Goal: Communication & Community: Ask a question

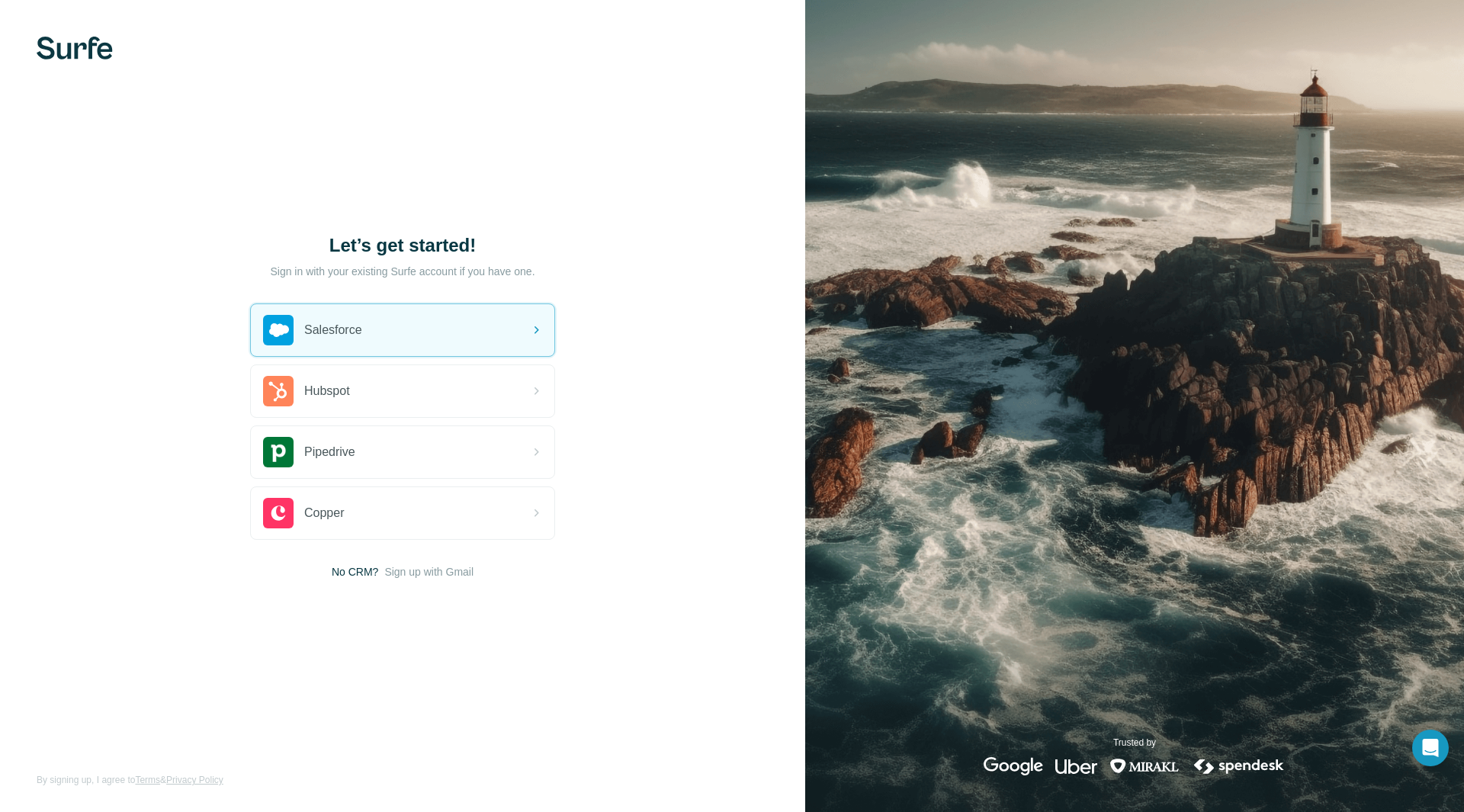
click at [441, 327] on div "Salesforce" at bounding box center [403, 330] width 303 height 52
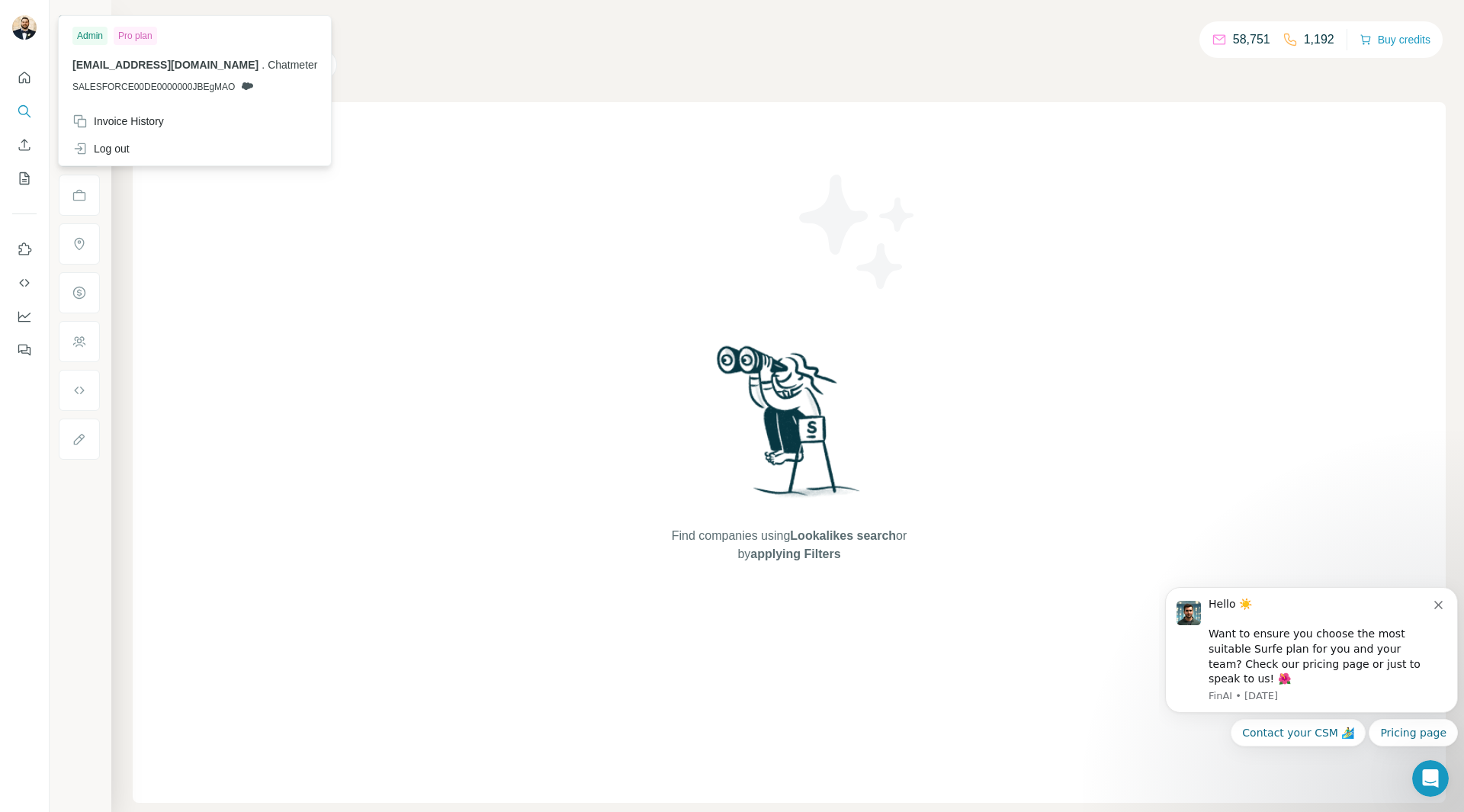
click at [26, 26] on img at bounding box center [24, 28] width 24 height 24
click at [142, 42] on div "Pro plan" at bounding box center [135, 36] width 43 height 18
click at [27, 76] on icon "Quick start" at bounding box center [24, 77] width 15 height 15
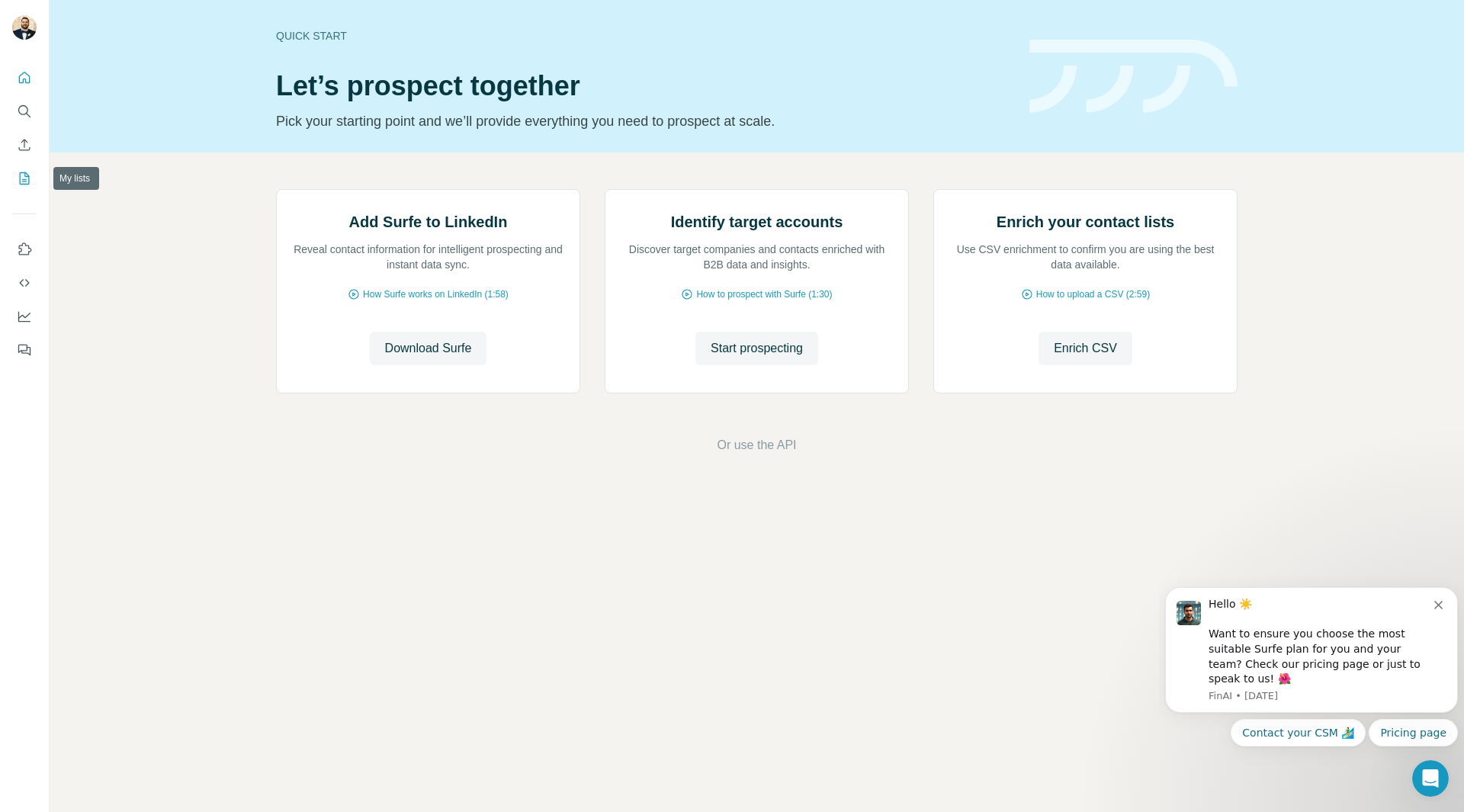
click at [32, 184] on button "My lists" at bounding box center [24, 179] width 24 height 28
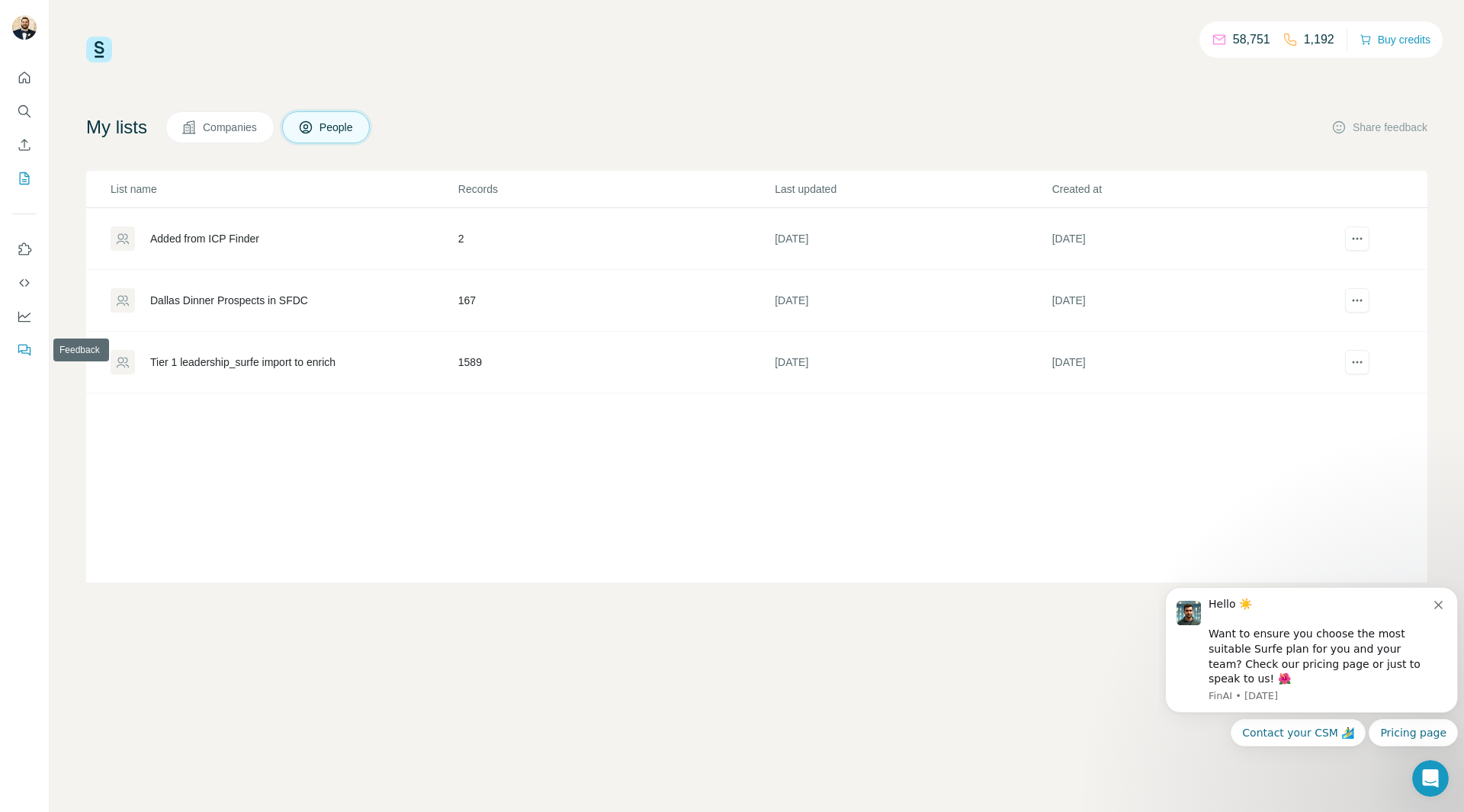
click at [29, 357] on icon "Feedback" at bounding box center [24, 350] width 15 height 15
click at [19, 141] on icon "Enrich CSV" at bounding box center [24, 144] width 15 height 15
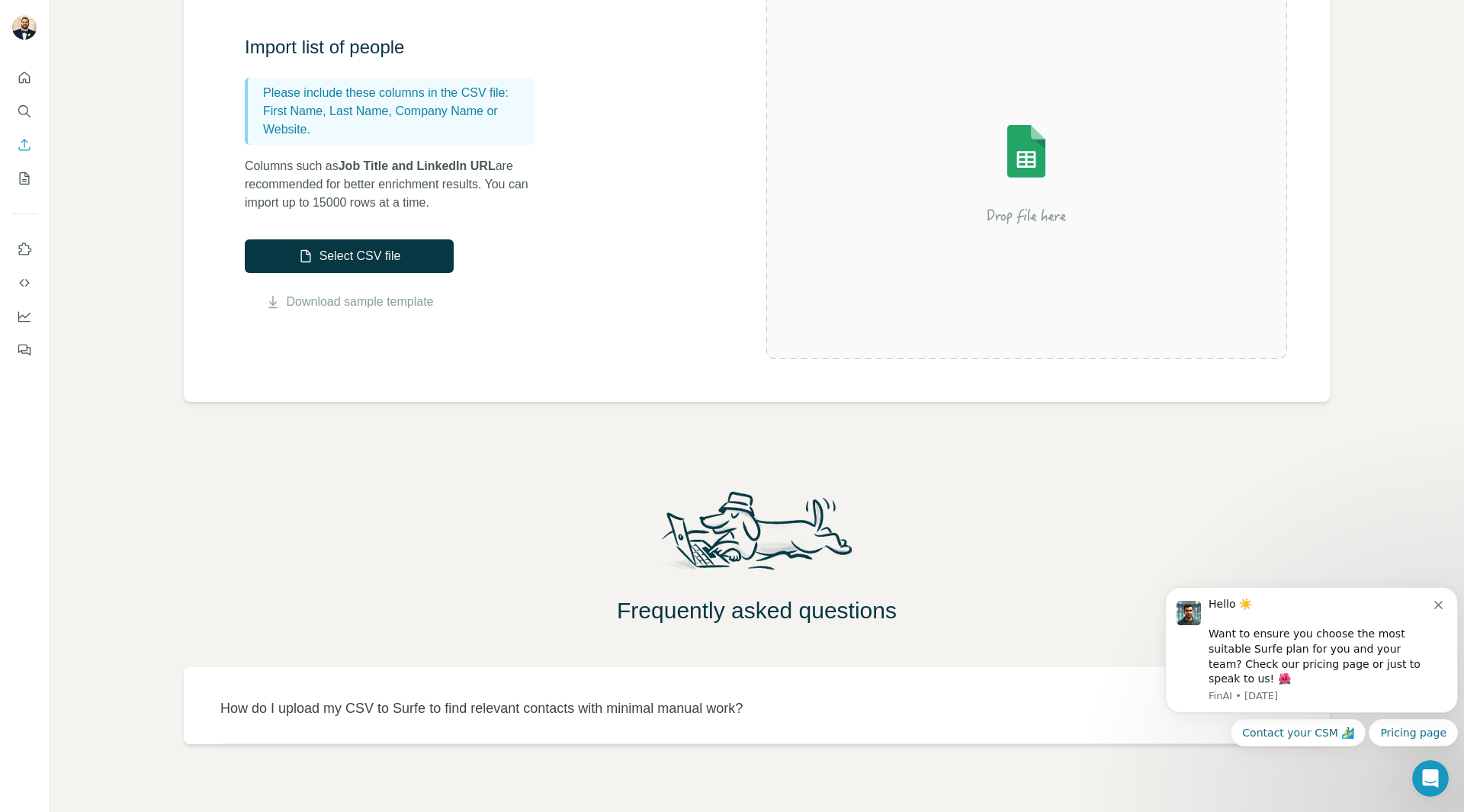
scroll to position [196, 0]
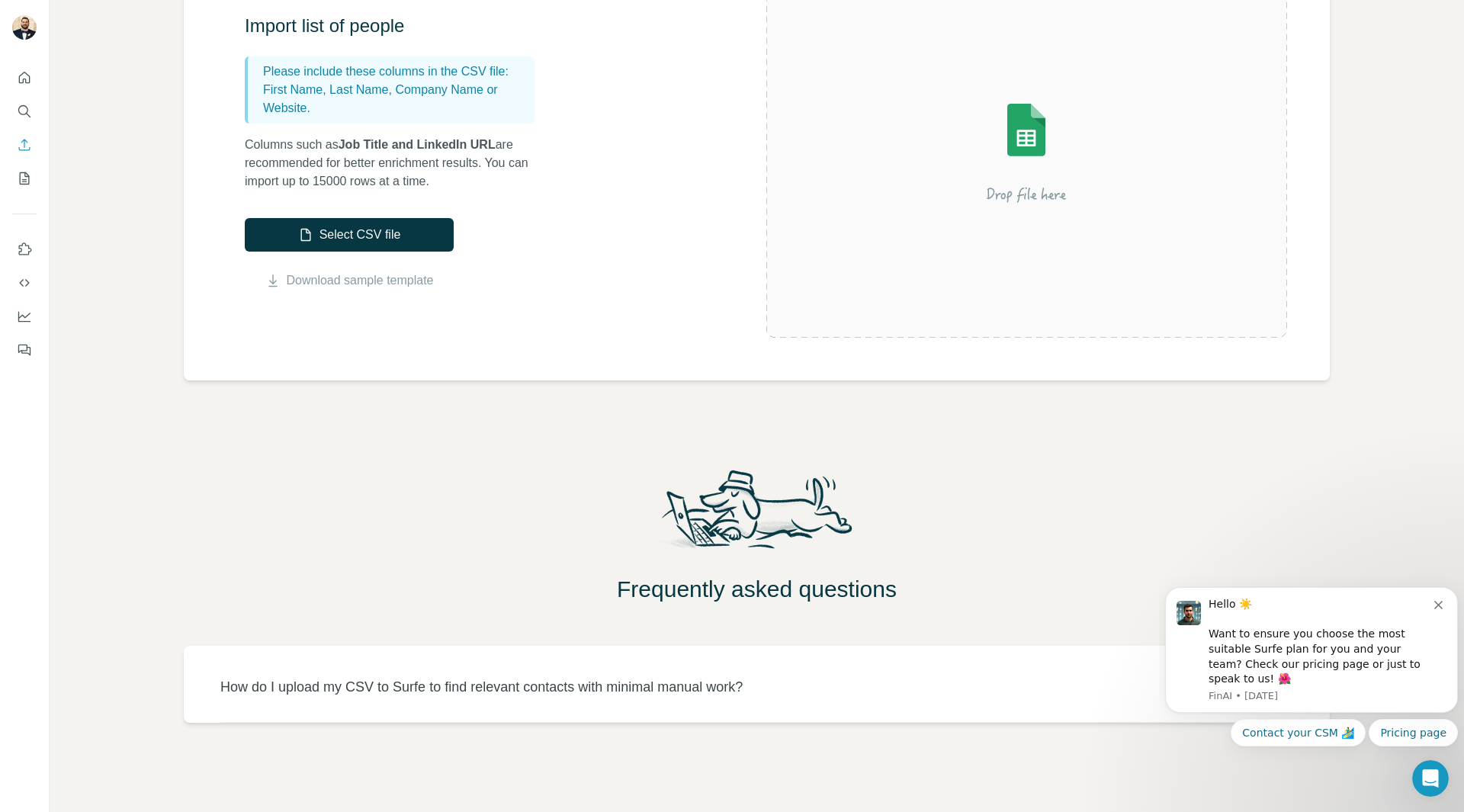
drag, startPoint x: 592, startPoint y: 657, endPoint x: 599, endPoint y: 651, distance: 9.2
click at [592, 657] on div "How do I upload my CSV to Surfe to find relevant contacts with minimal manual w…" at bounding box center [757, 684] width 1073 height 77
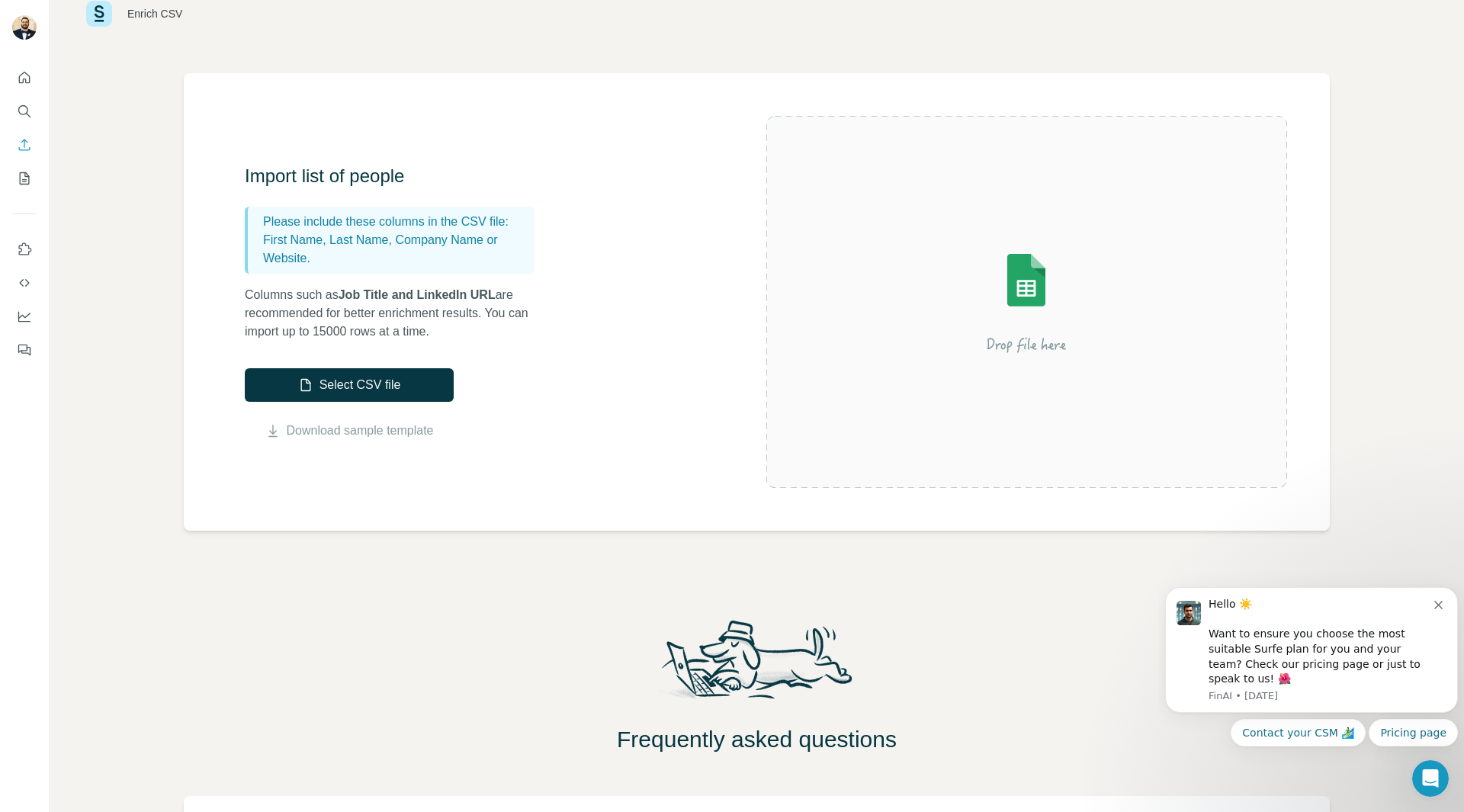
scroll to position [0, 0]
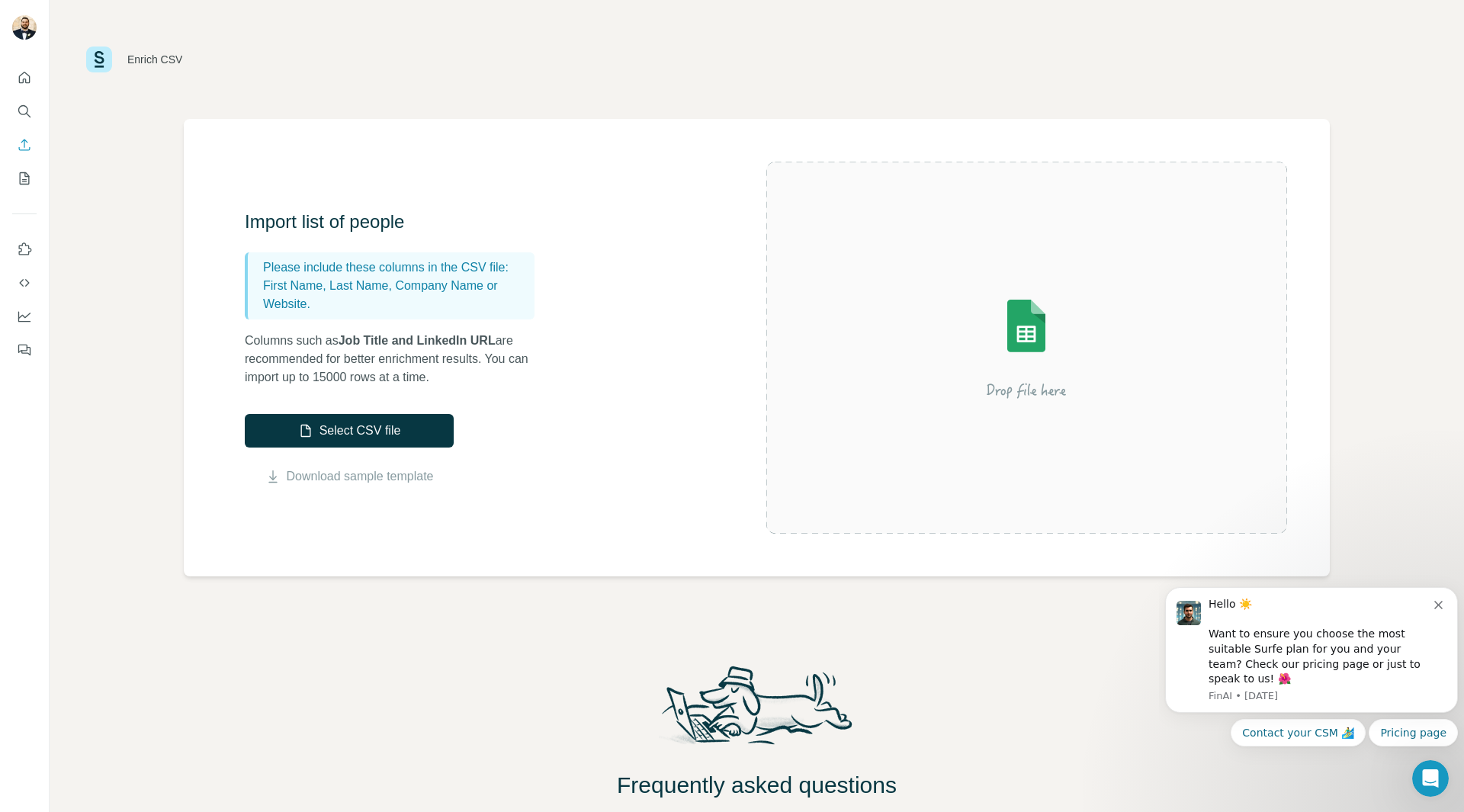
click at [1254, 55] on div "Enrich CSV" at bounding box center [757, 60] width 1342 height 46
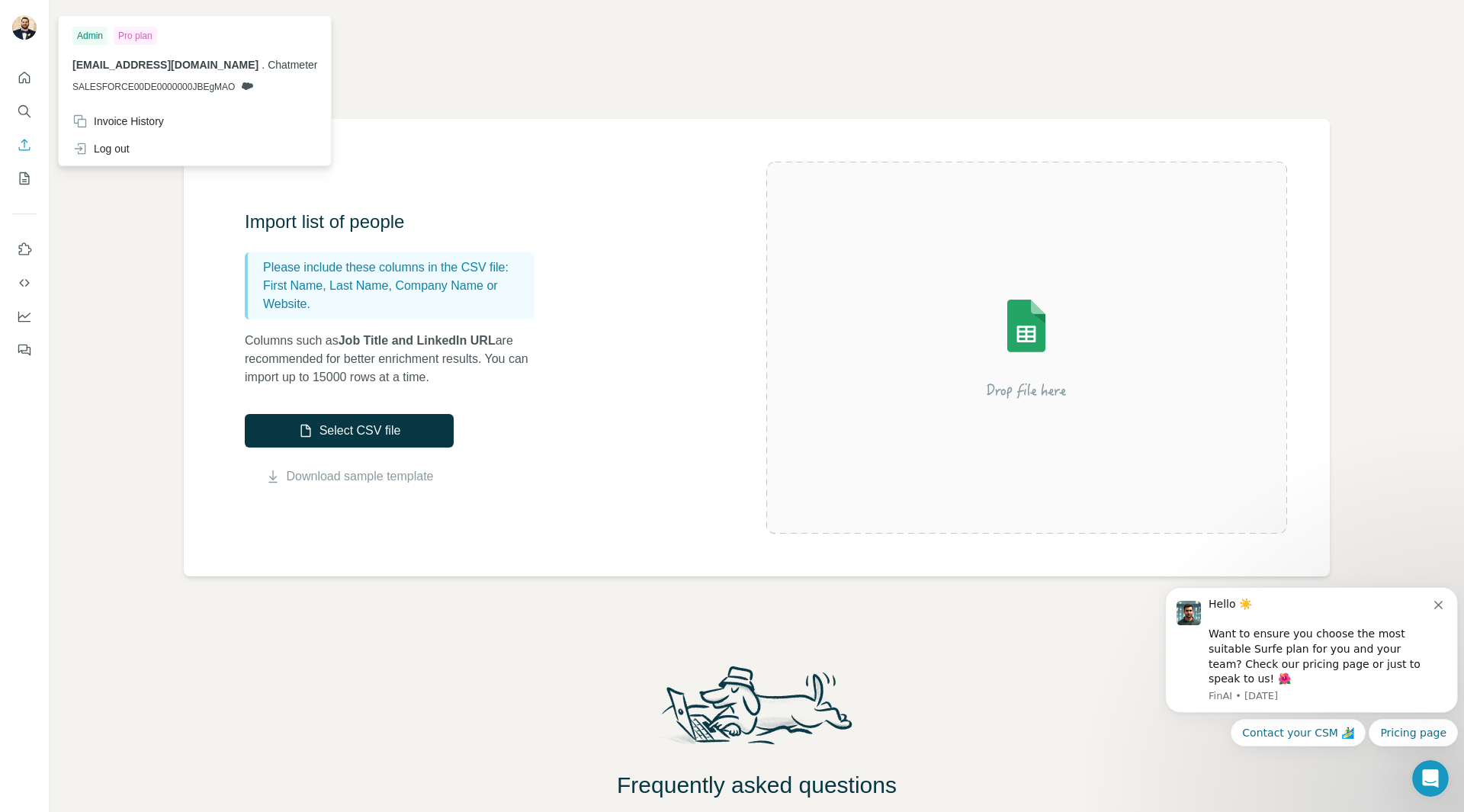
click at [24, 38] on img at bounding box center [24, 28] width 24 height 24
click at [31, 61] on div at bounding box center [24, 209] width 49 height 309
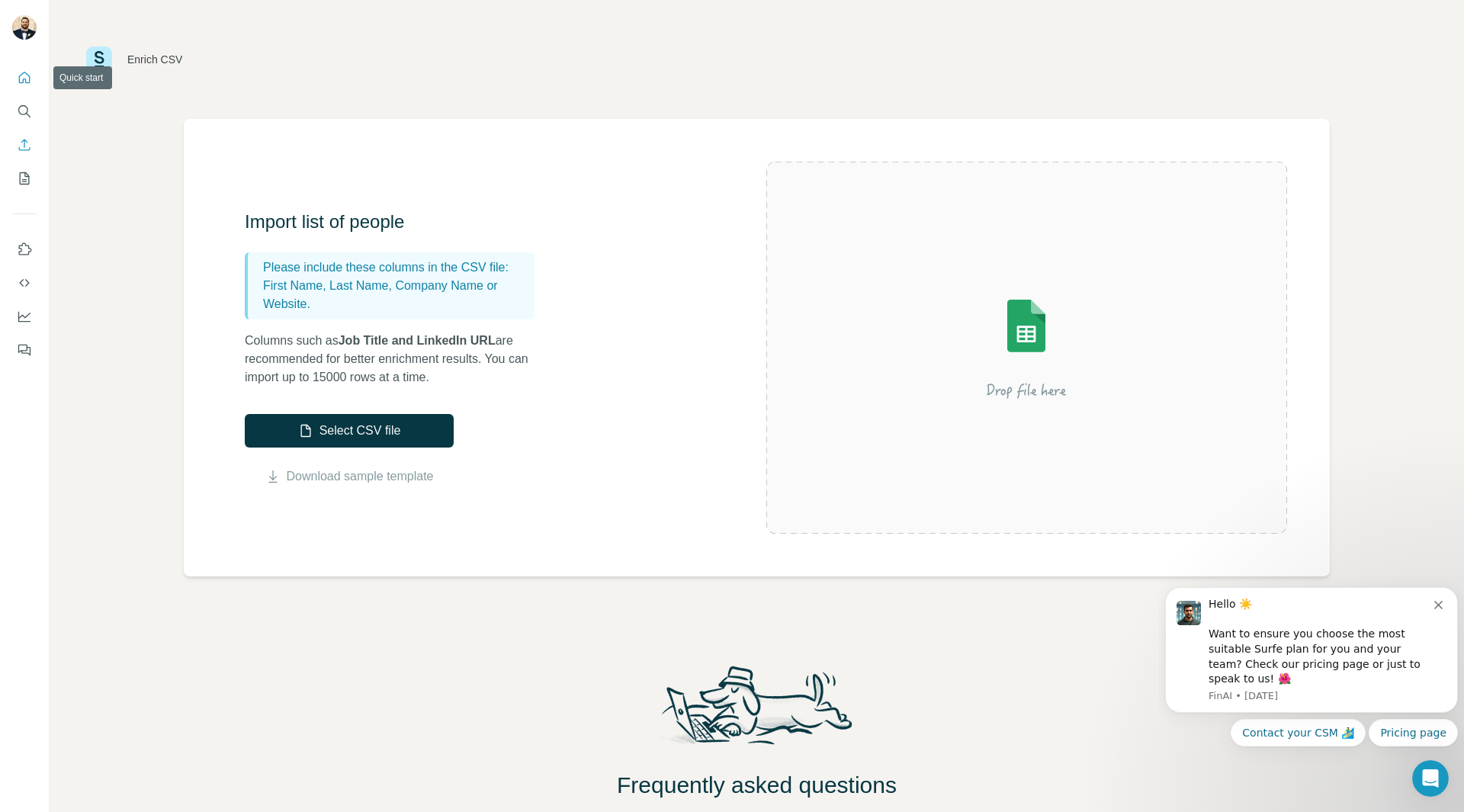
click at [32, 89] on button "Quick start" at bounding box center [24, 78] width 24 height 28
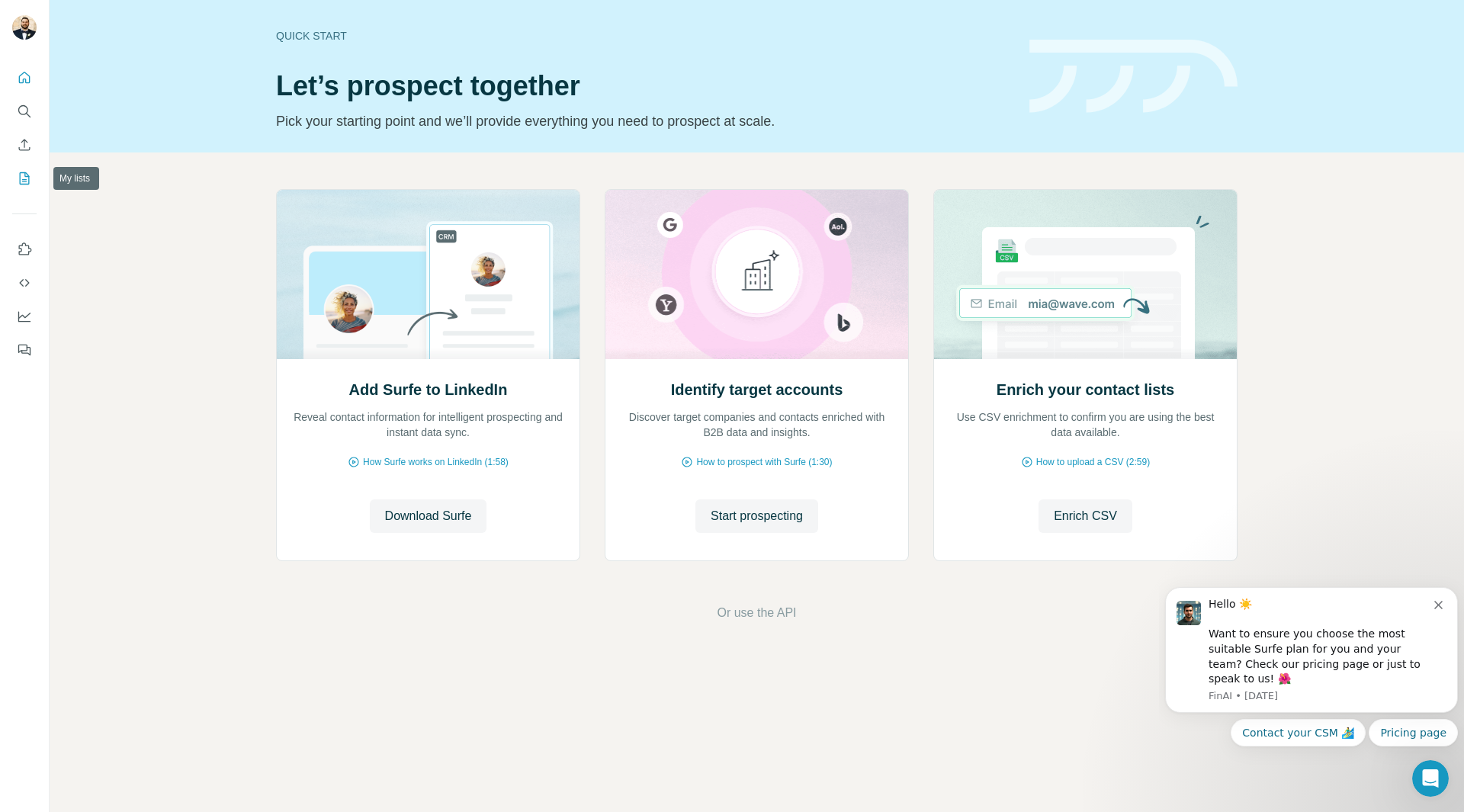
click at [13, 179] on button "My lists" at bounding box center [24, 179] width 24 height 28
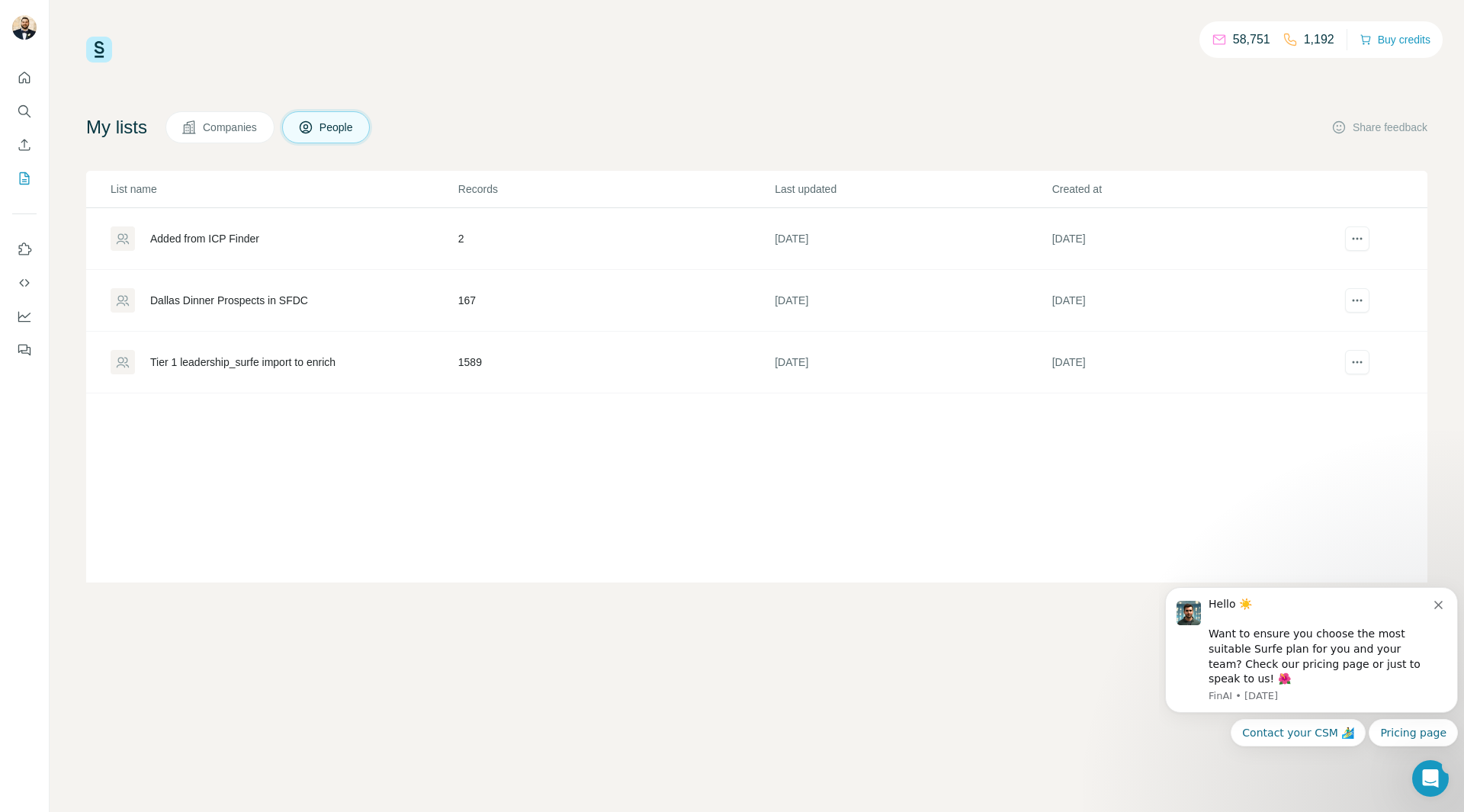
click at [1440, 775] on icon "Open Intercom Messenger" at bounding box center [1431, 779] width 25 height 25
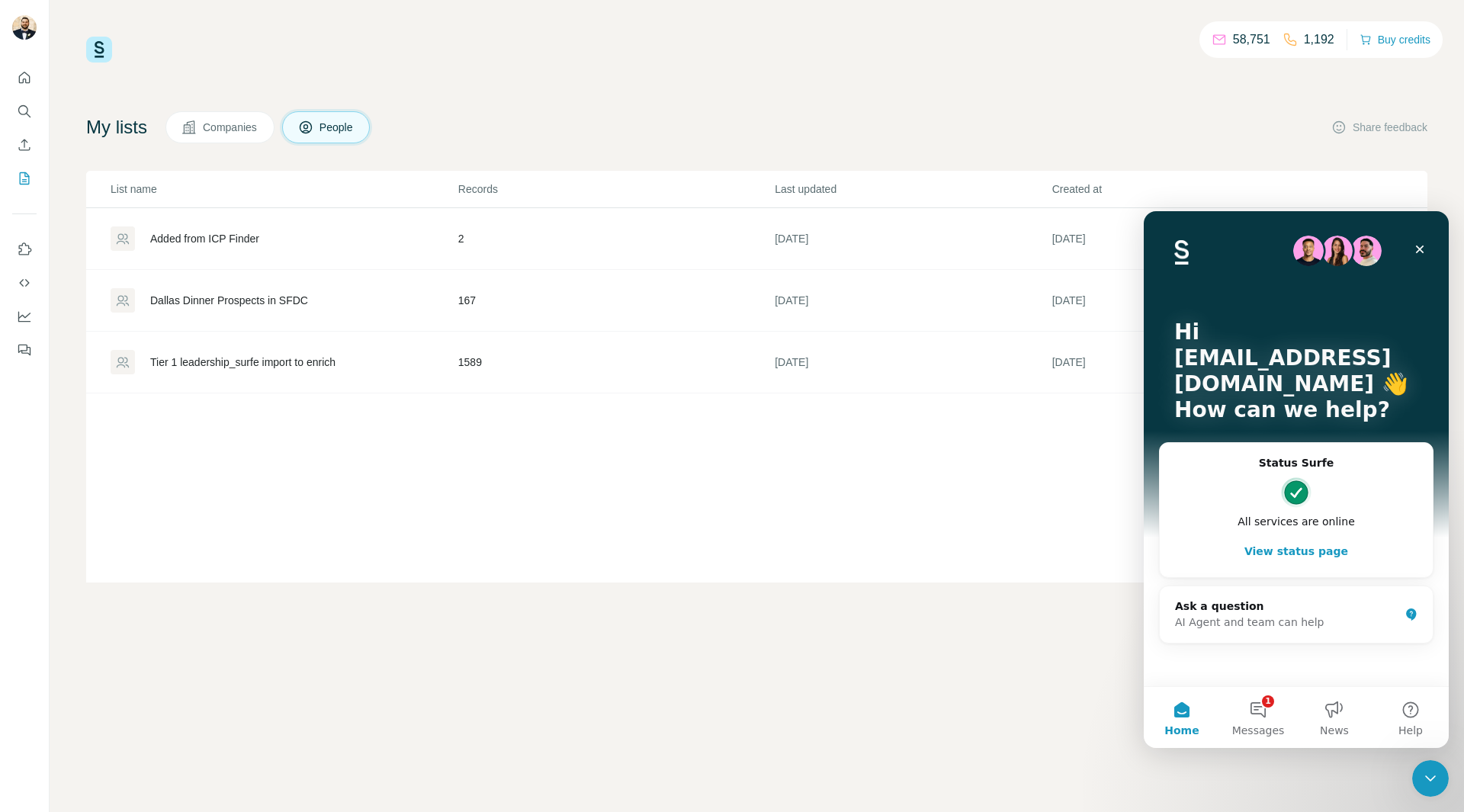
click at [1242, 622] on div "AI Agent and team can help" at bounding box center [1287, 623] width 224 height 16
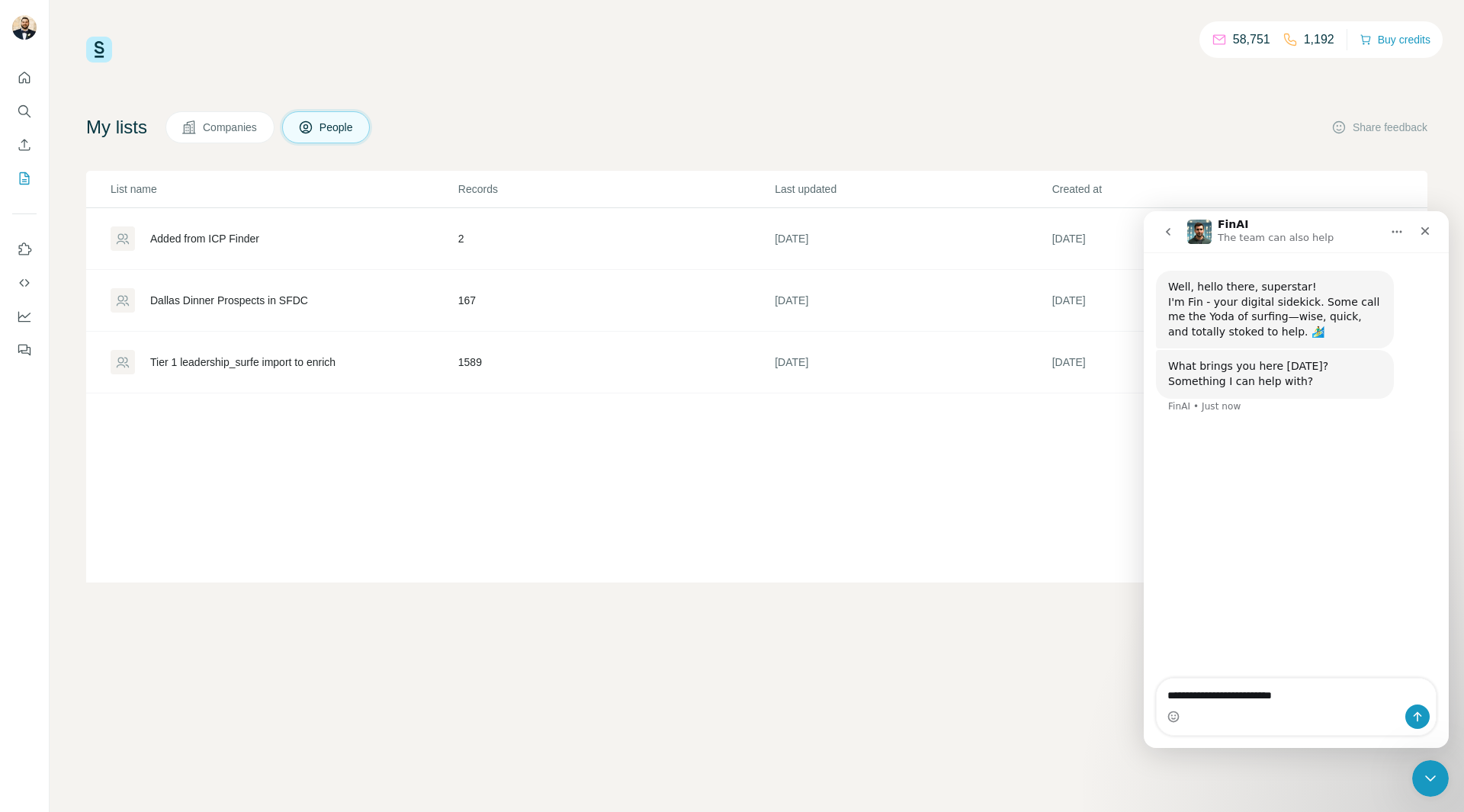
type textarea "**********"
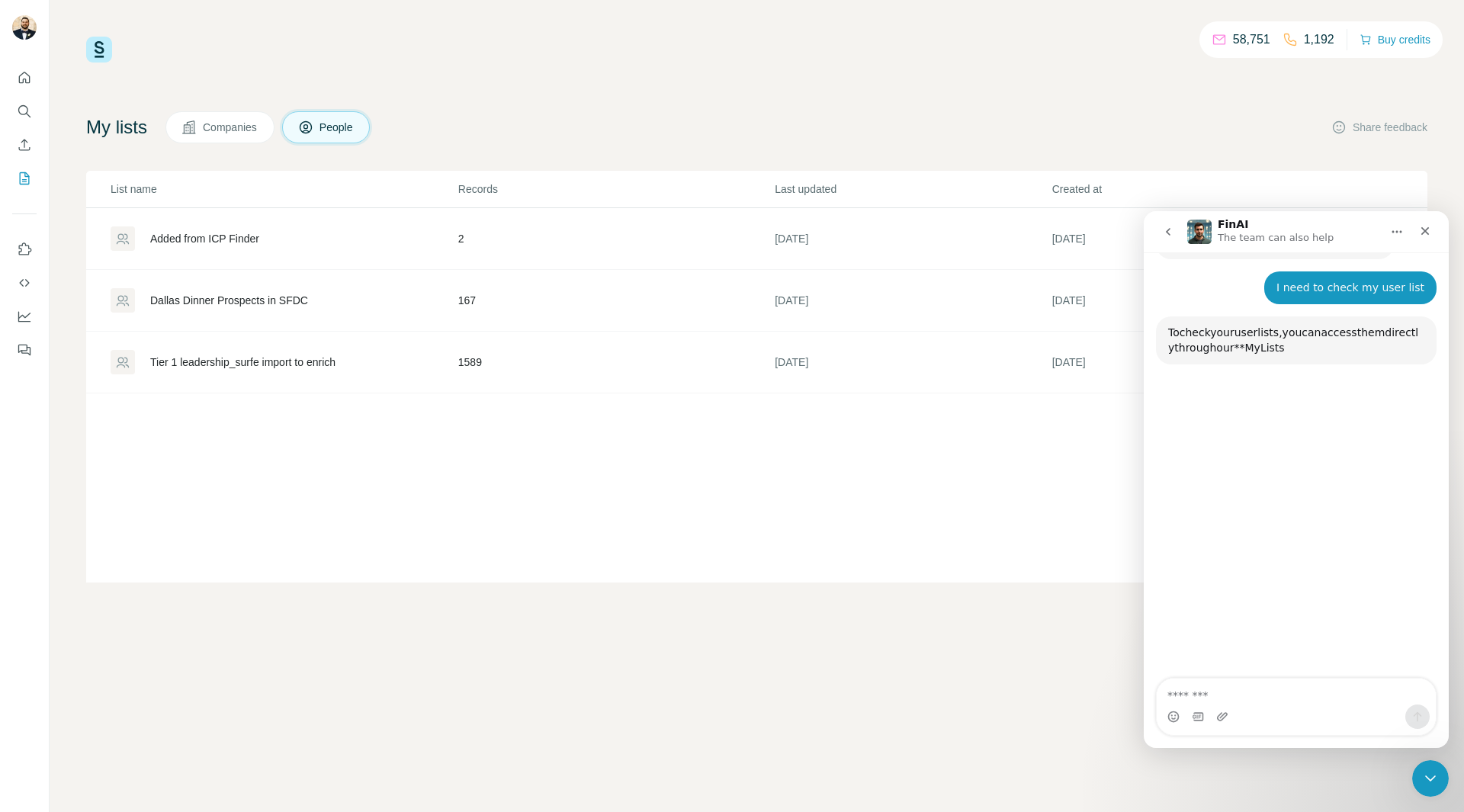
scroll to position [162, 0]
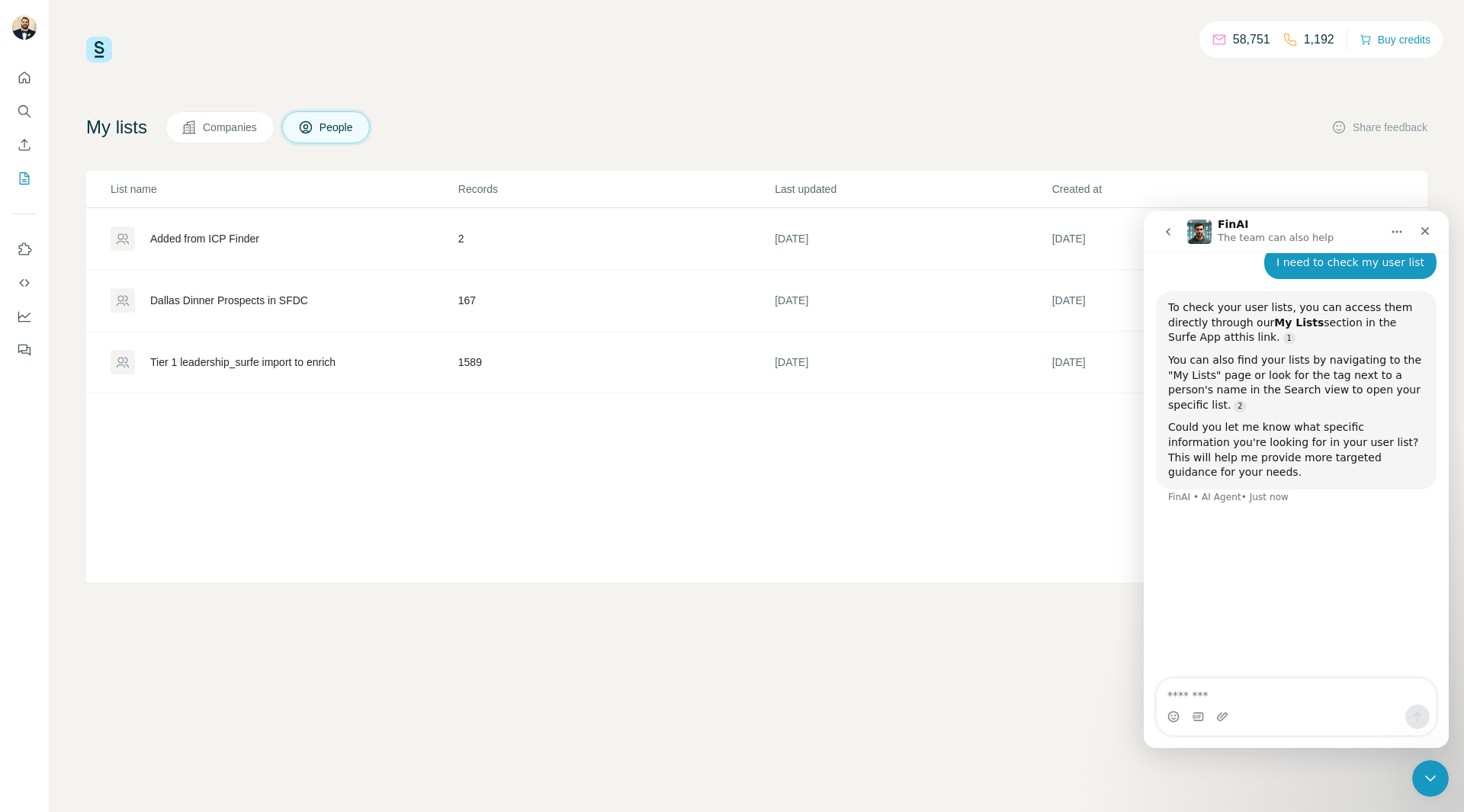
click at [1276, 331] on link "this link" at bounding box center [1255, 337] width 42 height 12
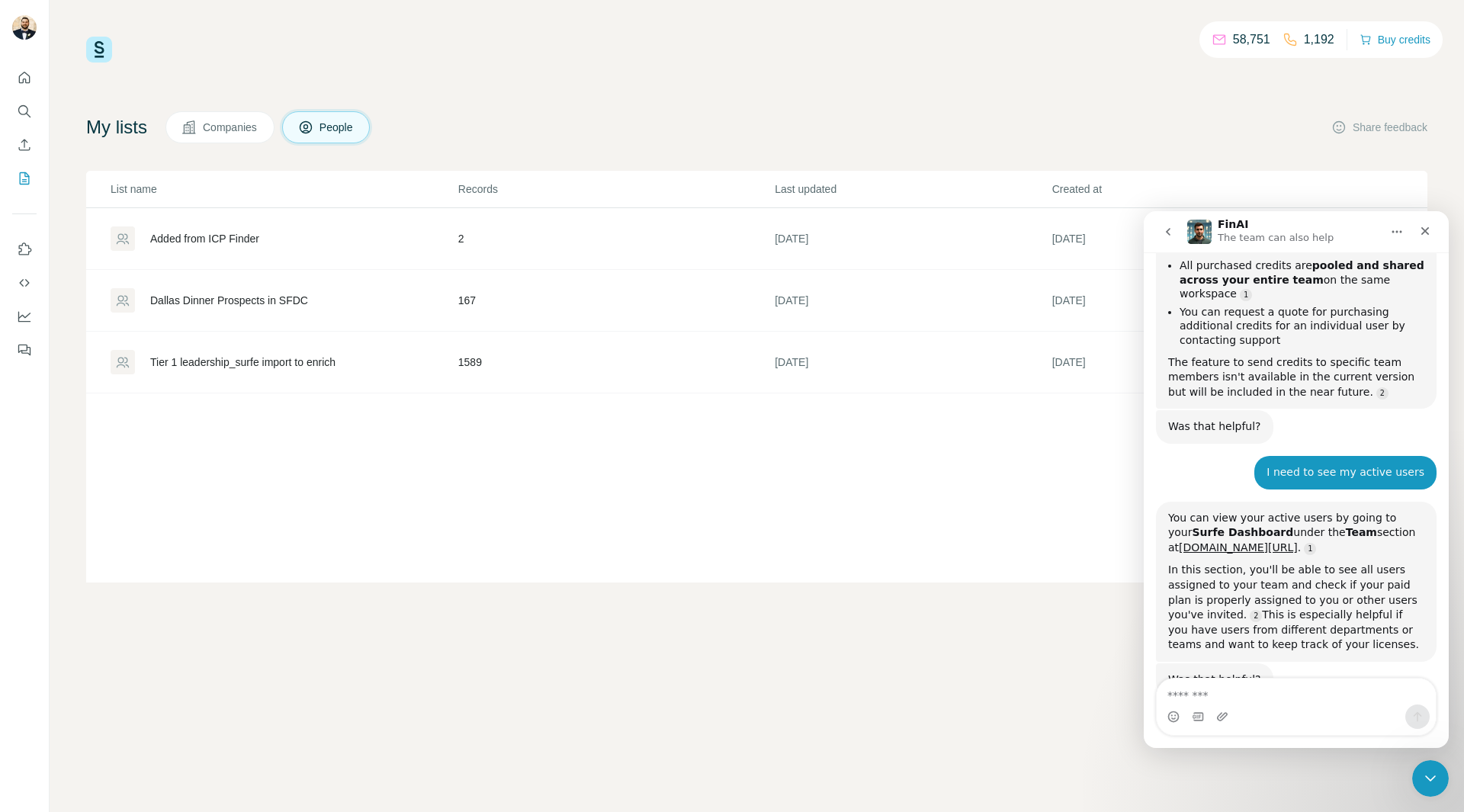
scroll to position [751, 0]
click at [33, 82] on button "Quick start" at bounding box center [24, 78] width 24 height 28
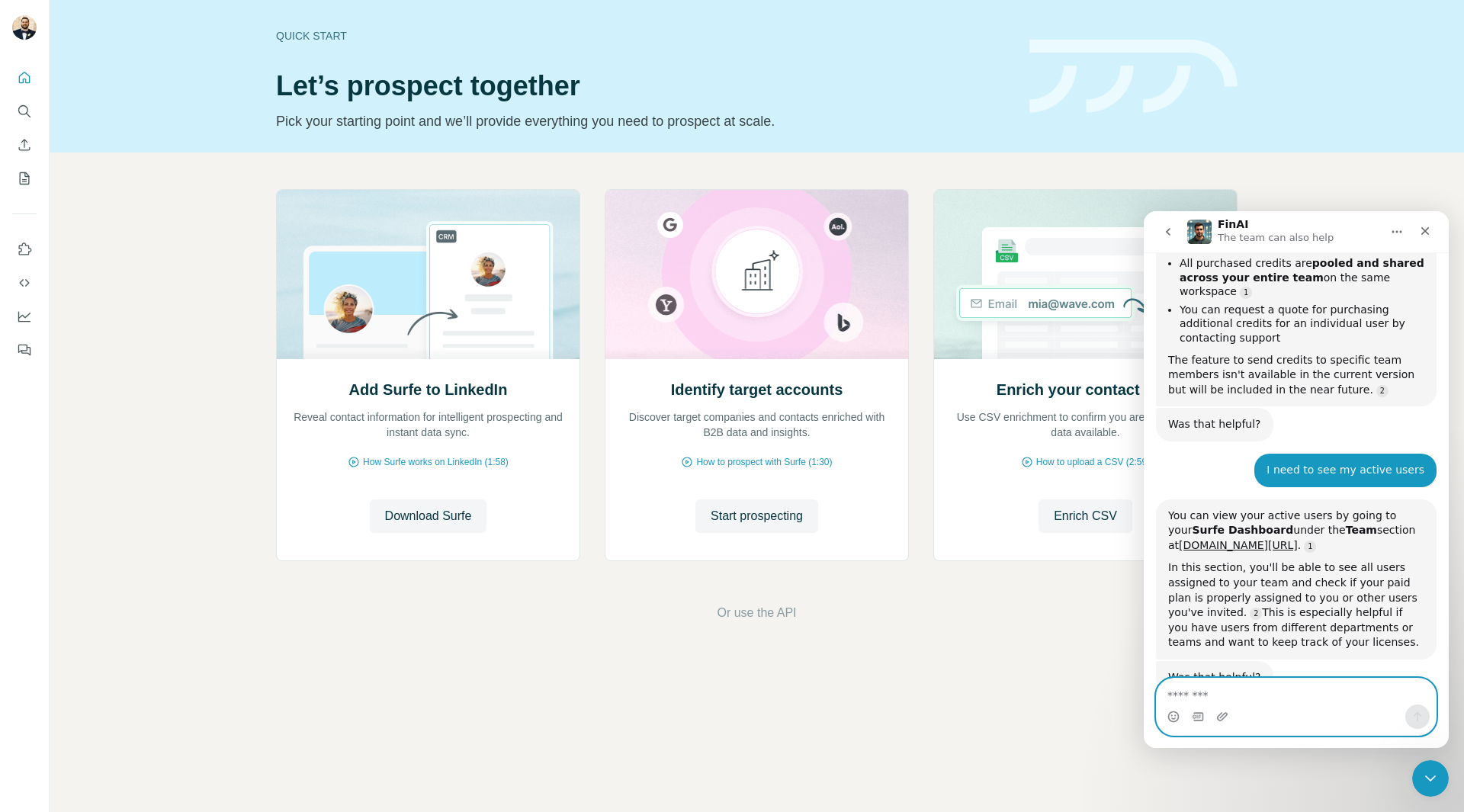
drag, startPoint x: 1301, startPoint y: 687, endPoint x: 1297, endPoint y: 705, distance: 18.4
click at [1301, 687] on textarea "Message…" at bounding box center [1296, 691] width 279 height 26
type textarea "**********"
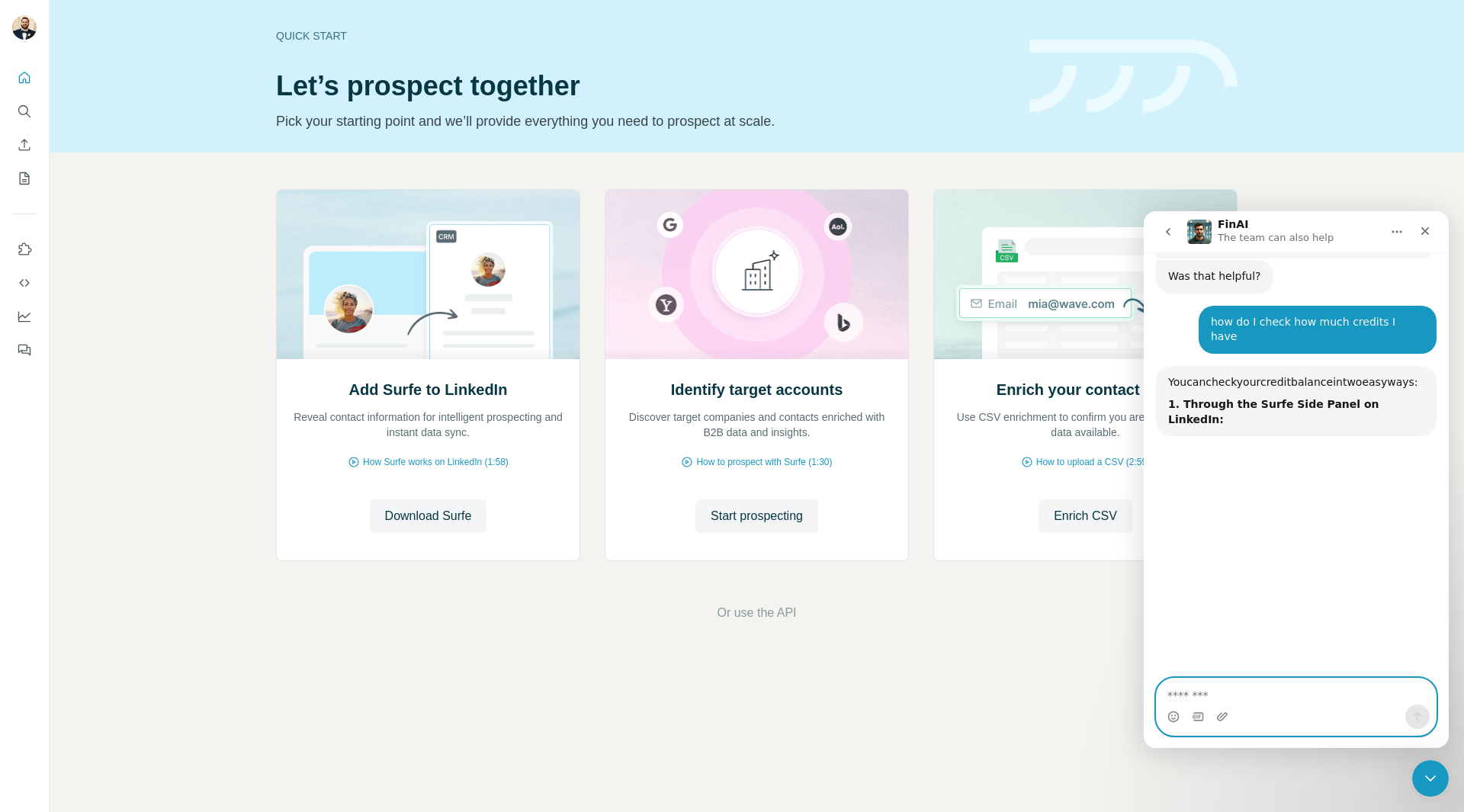
scroll to position [1161, 0]
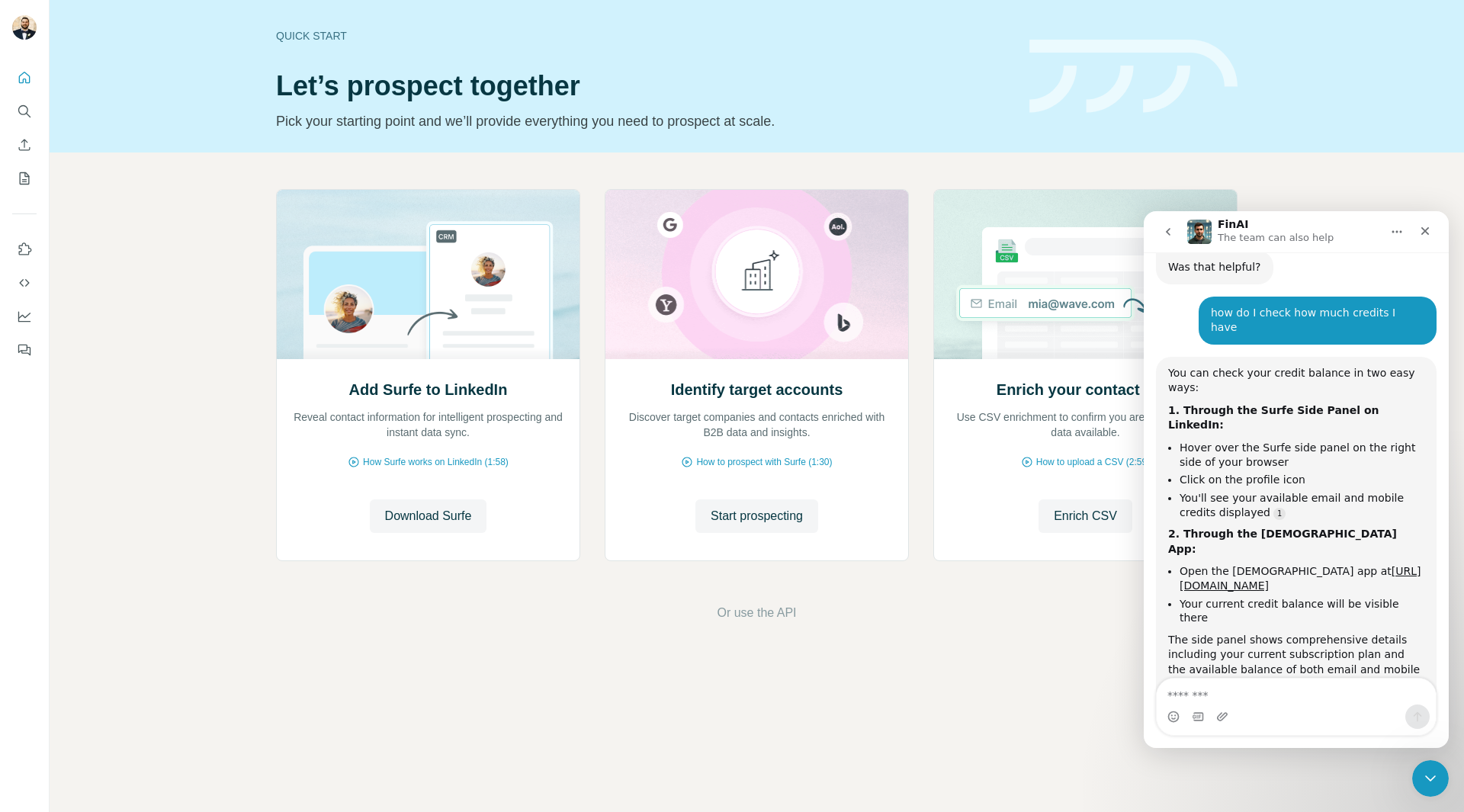
click at [1268, 565] on link "https://app.surfe.com/lighthouse/home" at bounding box center [1299, 578] width 241 height 27
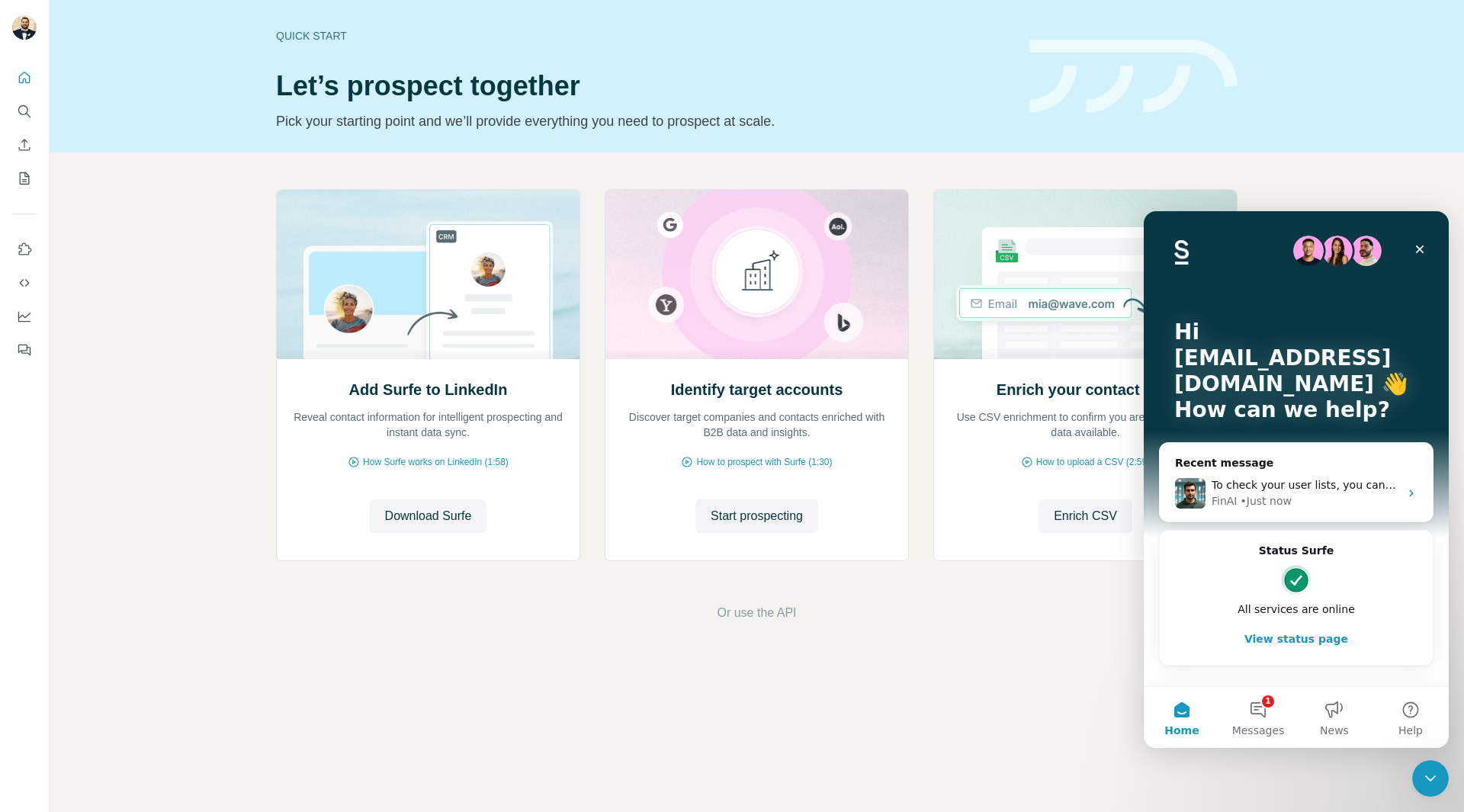
click at [1342, 497] on div "FinAI • Just now" at bounding box center [1306, 501] width 188 height 16
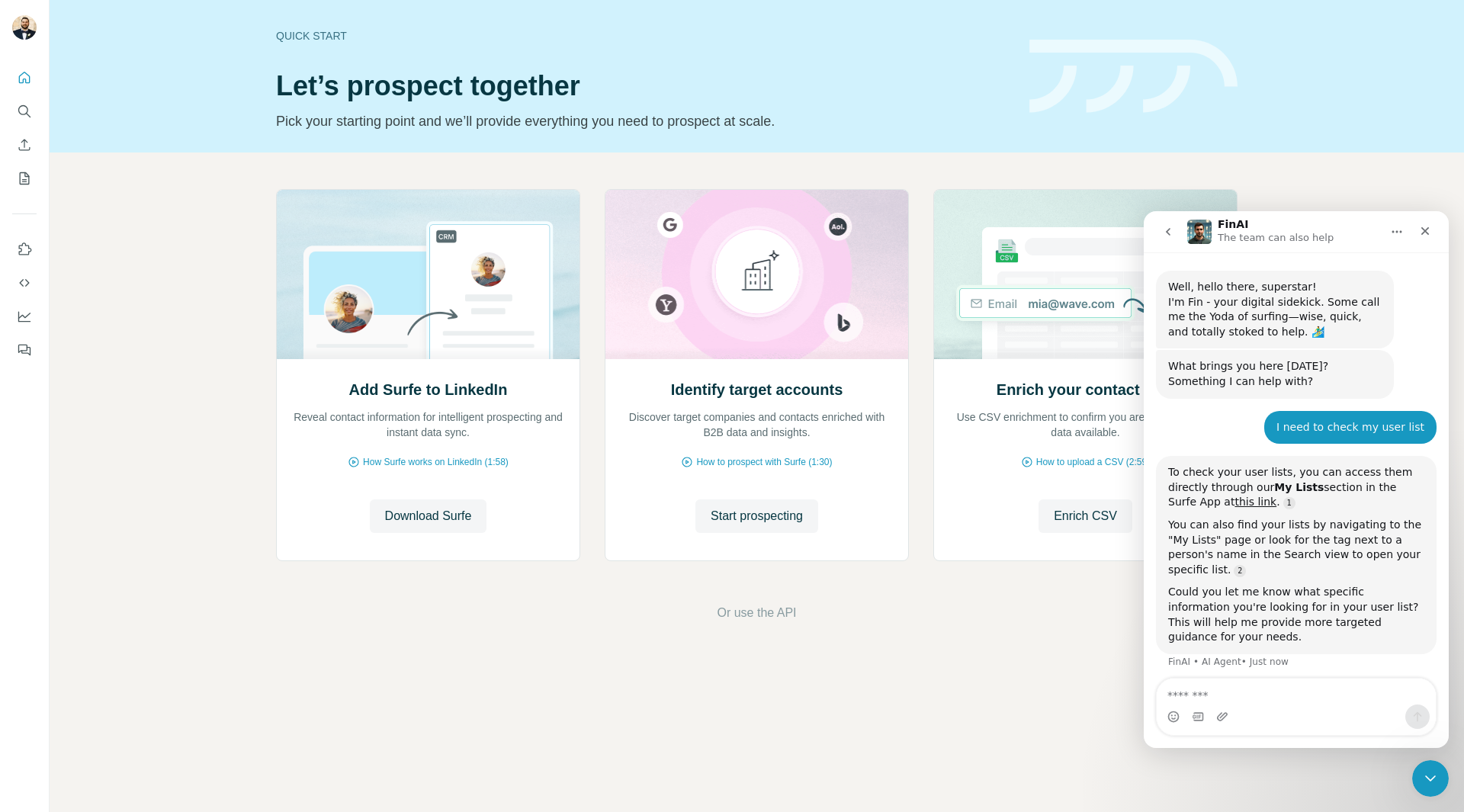
click at [1294, 695] on textarea "Message…" at bounding box center [1296, 691] width 279 height 26
type textarea "**********"
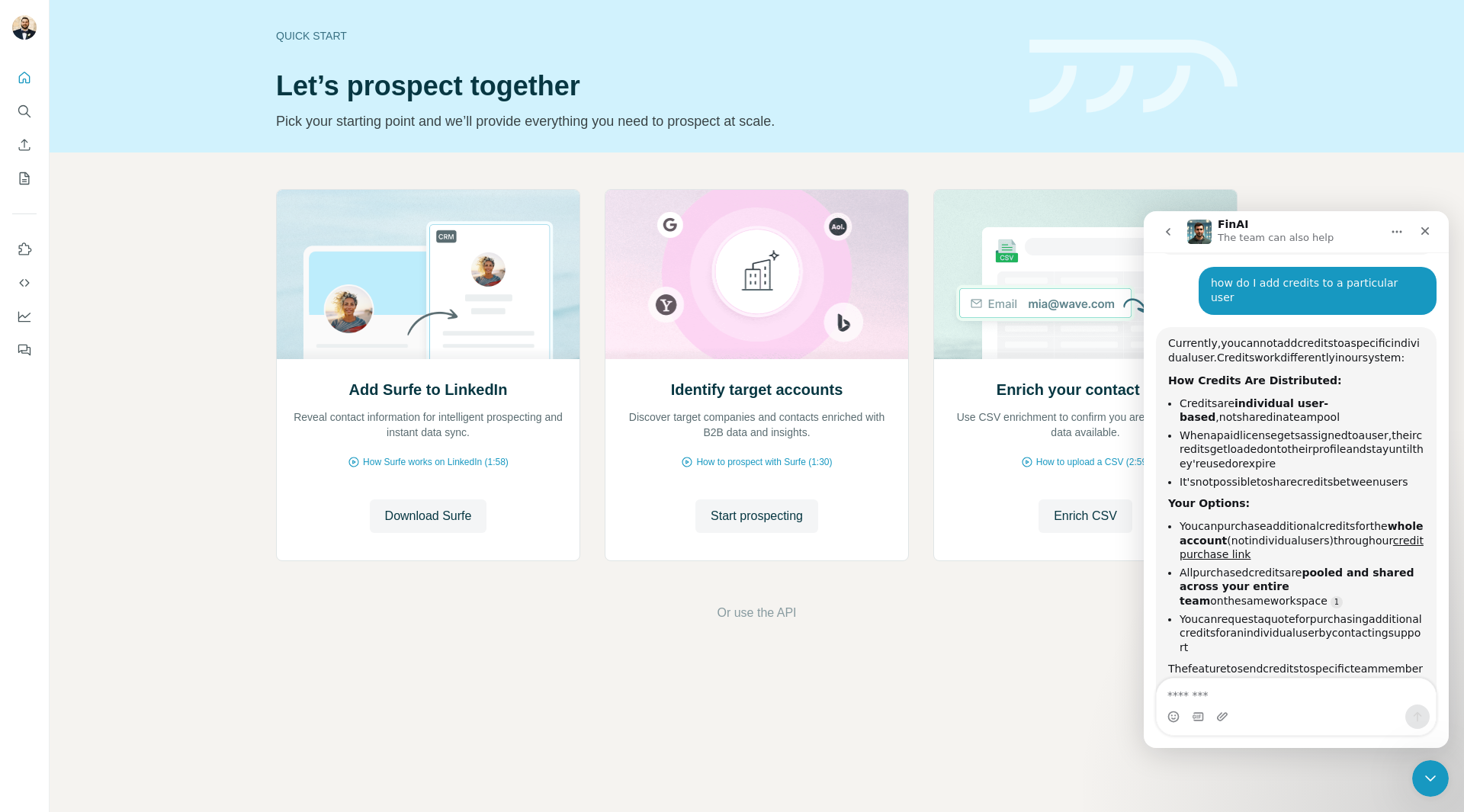
scroll to position [428, 0]
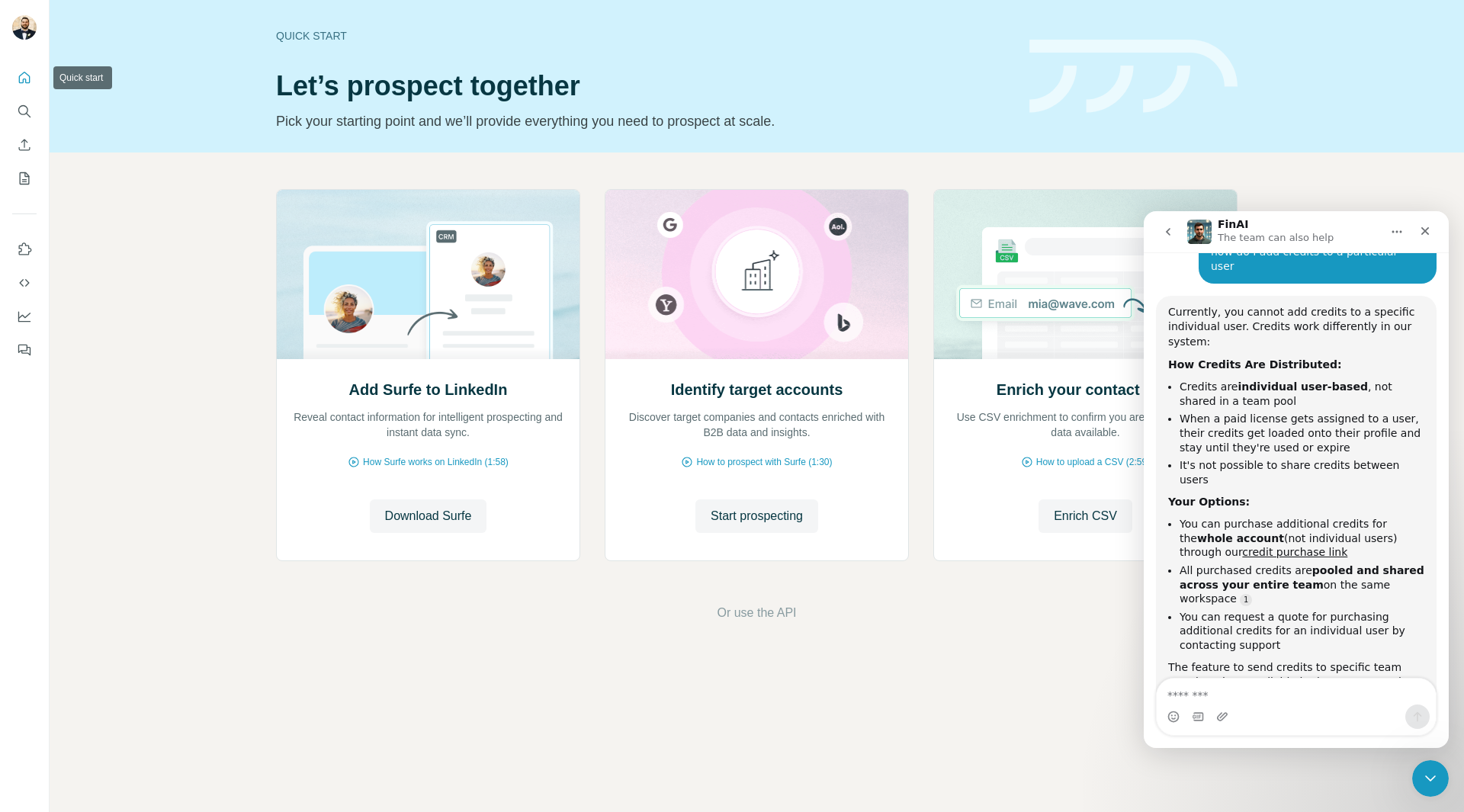
click at [31, 71] on icon "Quick start" at bounding box center [24, 77] width 15 height 15
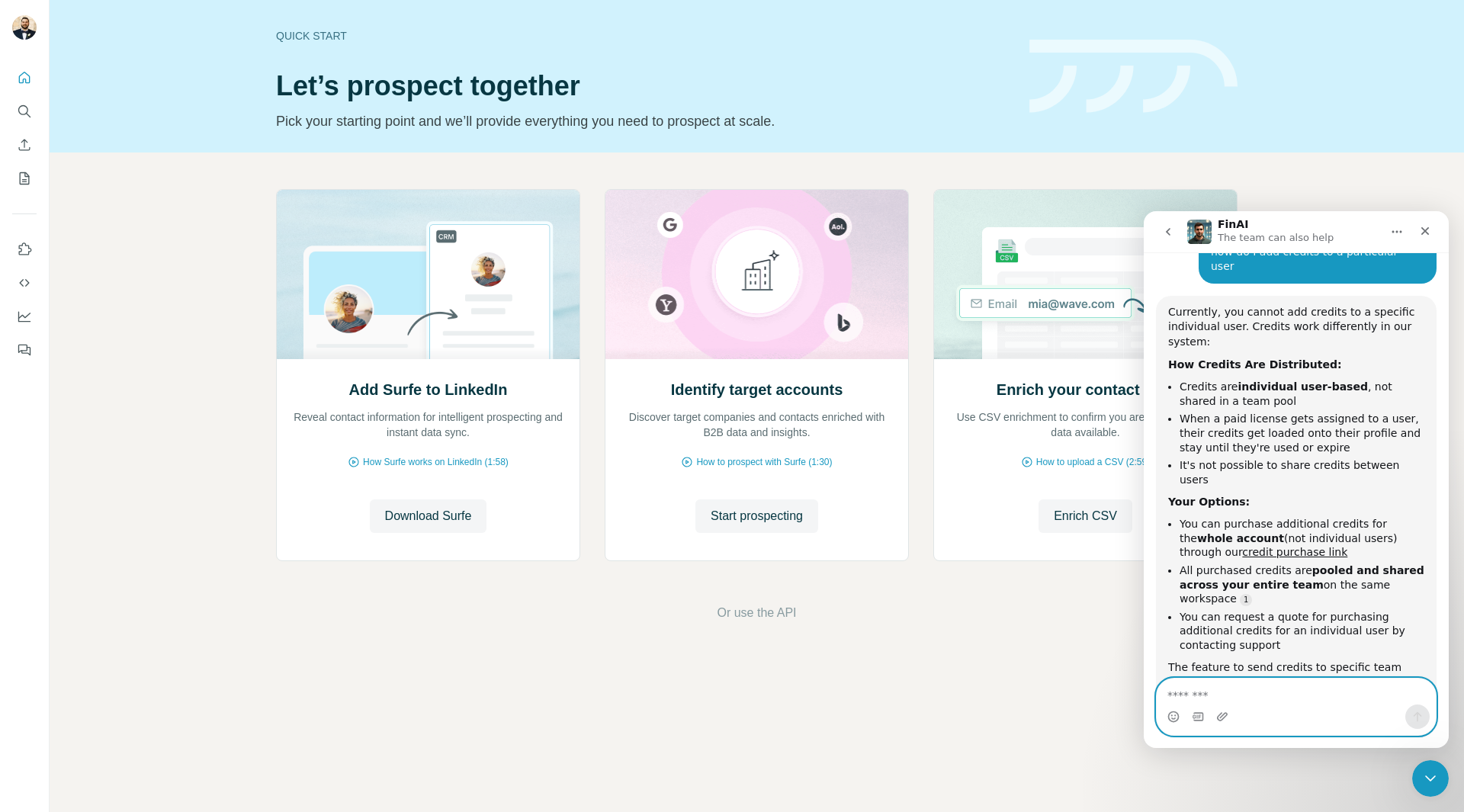
click at [1247, 688] on textarea "Message…" at bounding box center [1296, 691] width 279 height 26
type textarea "**********"
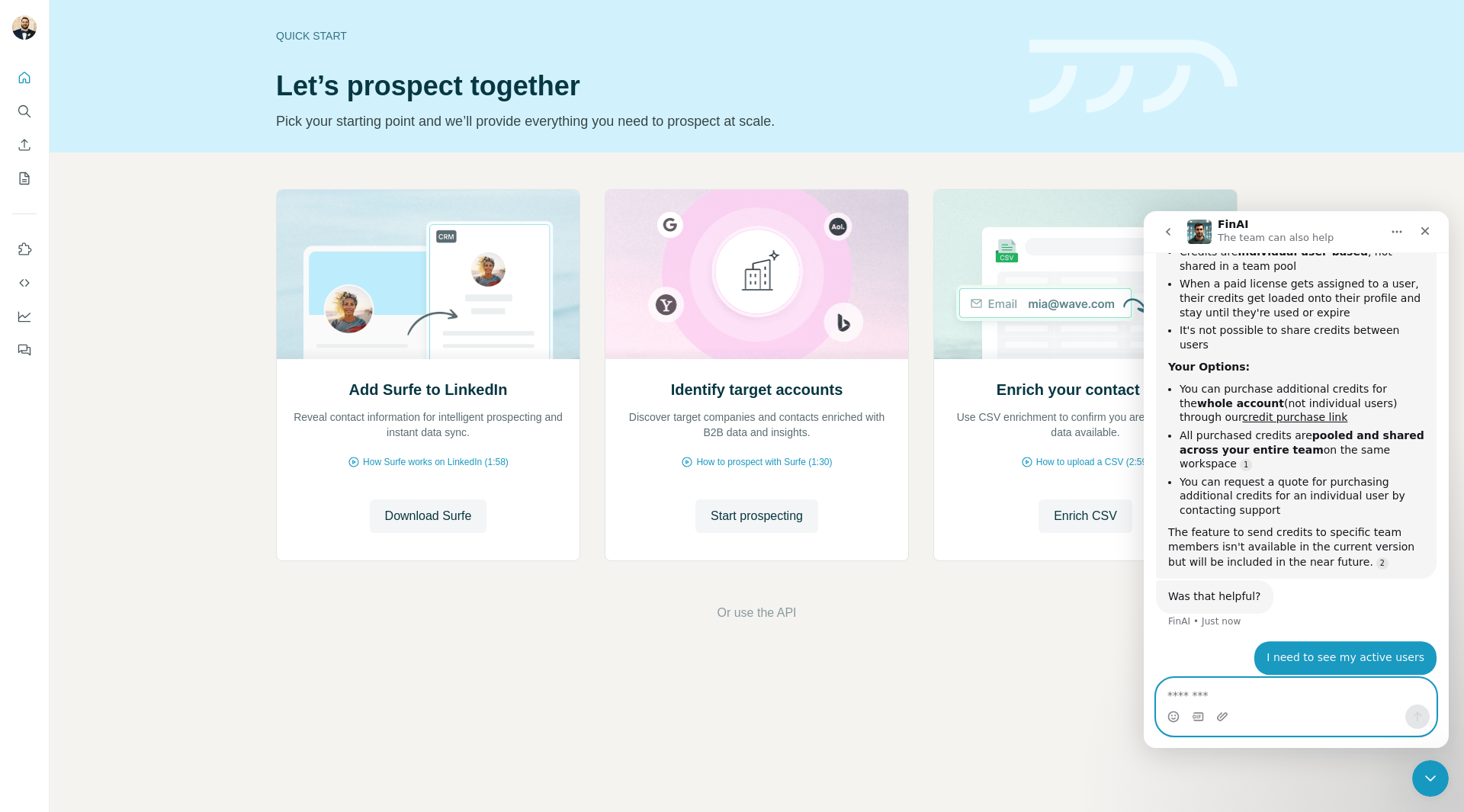
scroll to position [578, 0]
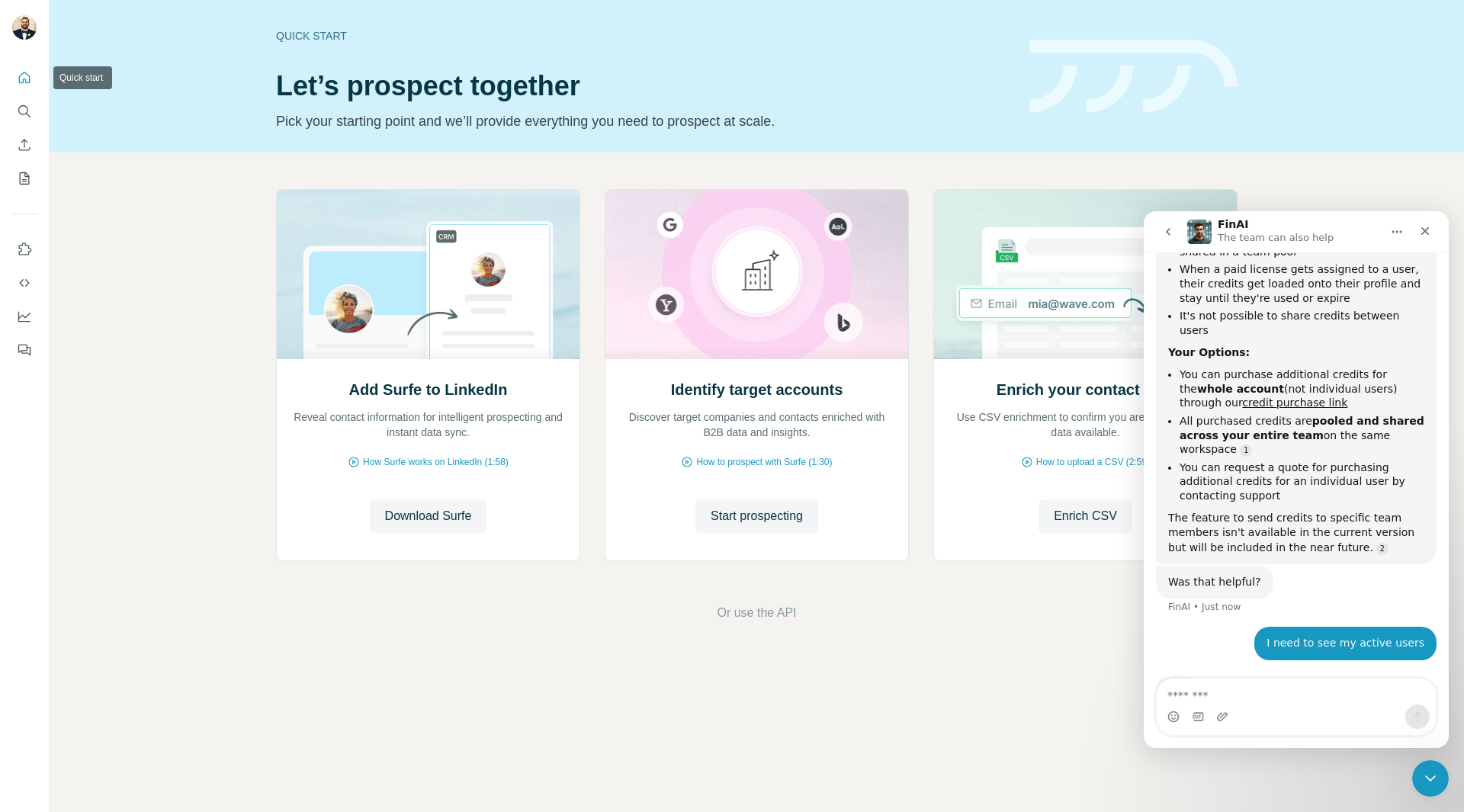
click at [18, 74] on icon "Quick start" at bounding box center [24, 77] width 15 height 15
click at [30, 77] on icon "Quick start" at bounding box center [24, 77] width 15 height 15
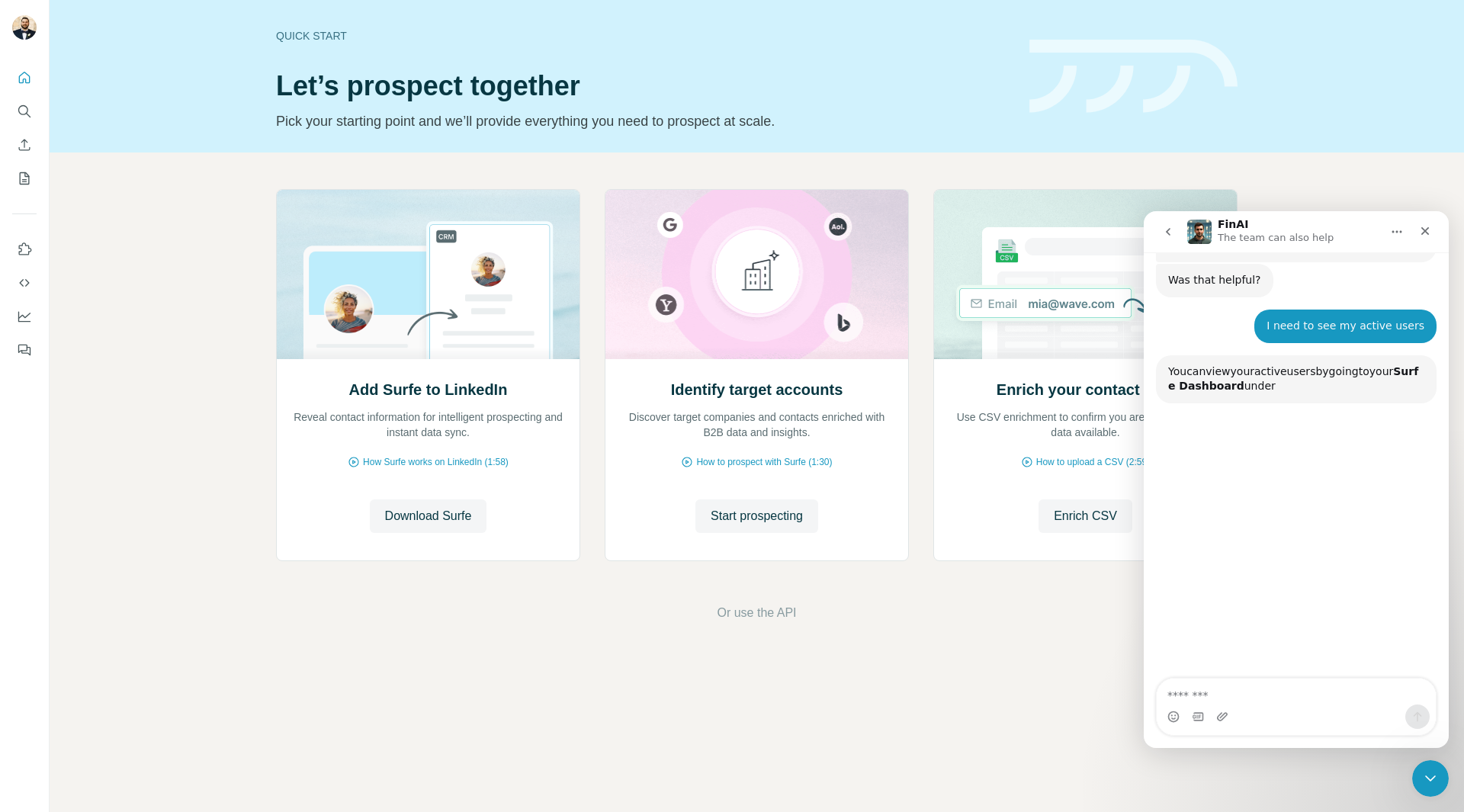
scroll to position [894, 0]
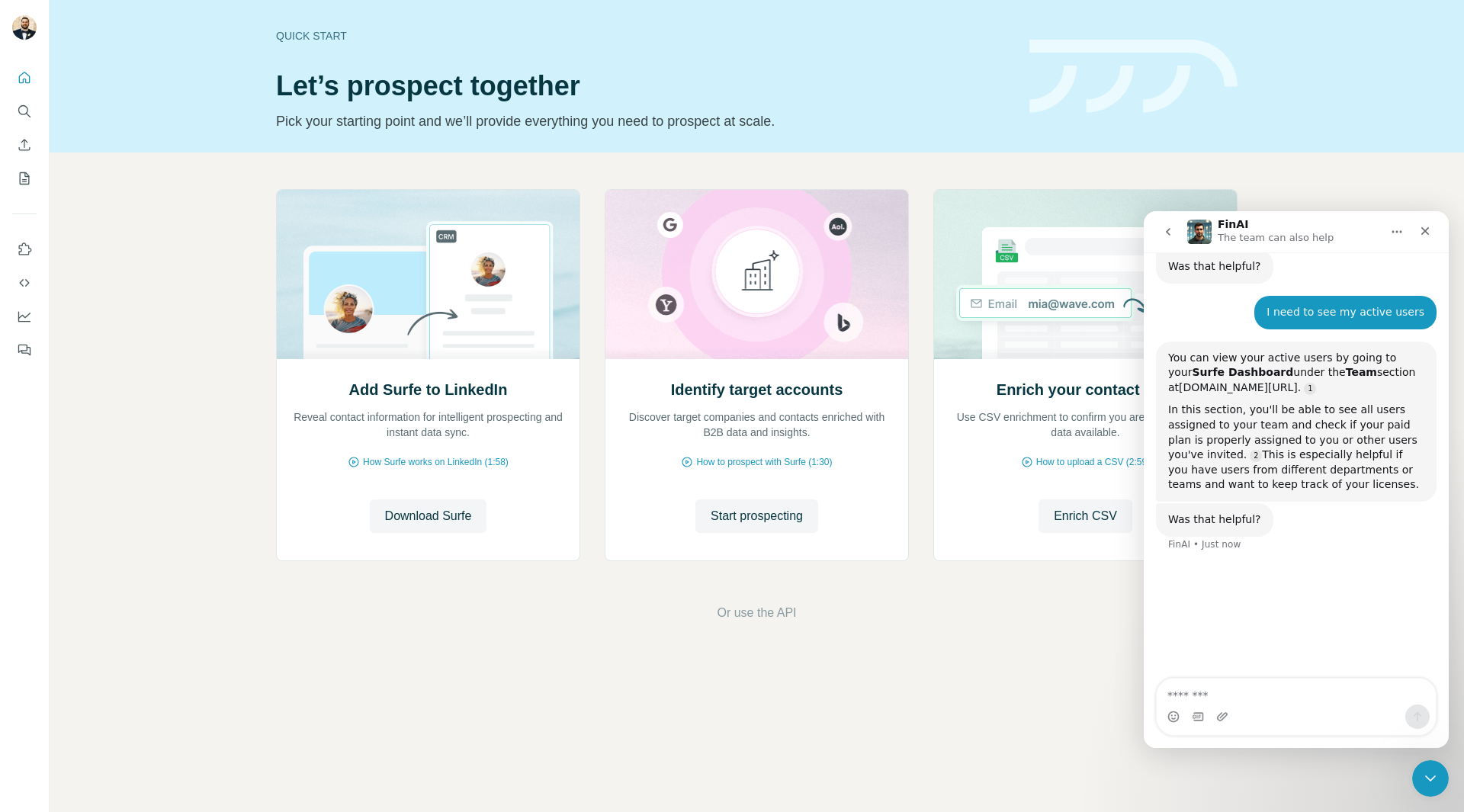
click at [1238, 382] on link "account.surfe.com/team" at bounding box center [1239, 387] width 119 height 12
